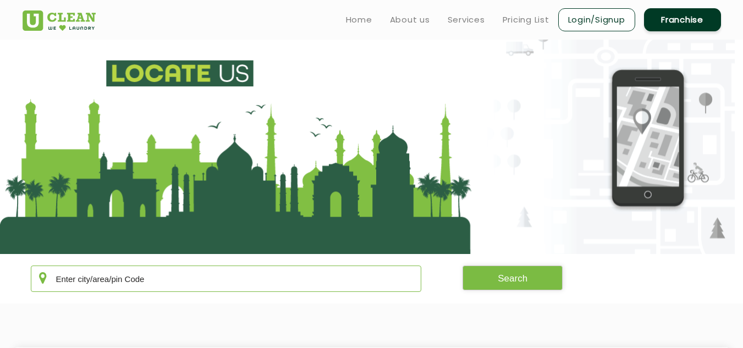
click at [155, 276] on input "text" at bounding box center [226, 279] width 391 height 26
type input "400080"
click at [526, 283] on button "Search" at bounding box center [513, 278] width 100 height 25
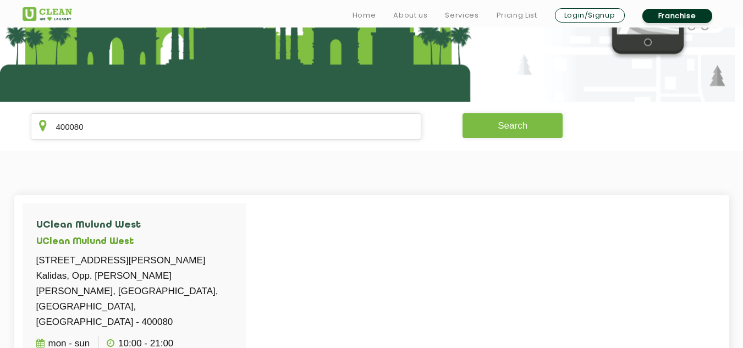
scroll to position [286, 0]
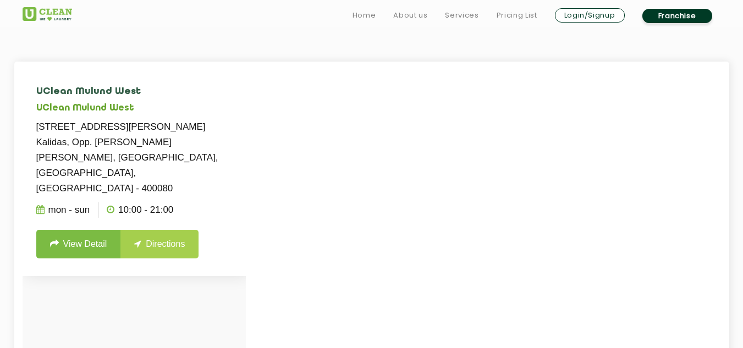
click at [164, 230] on link "Directions" at bounding box center [159, 244] width 78 height 29
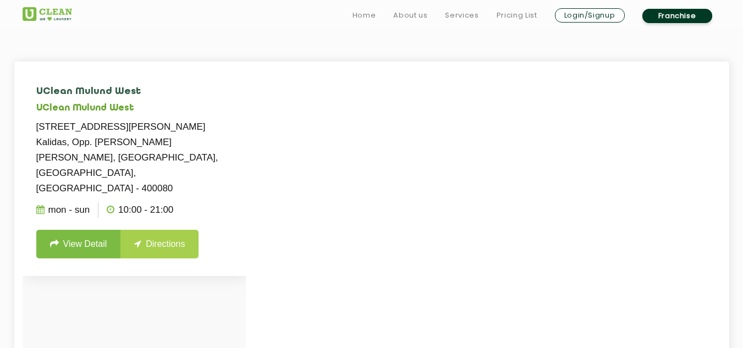
click at [164, 230] on link "Directions" at bounding box center [159, 244] width 78 height 29
